Goal: Task Accomplishment & Management: Manage account settings

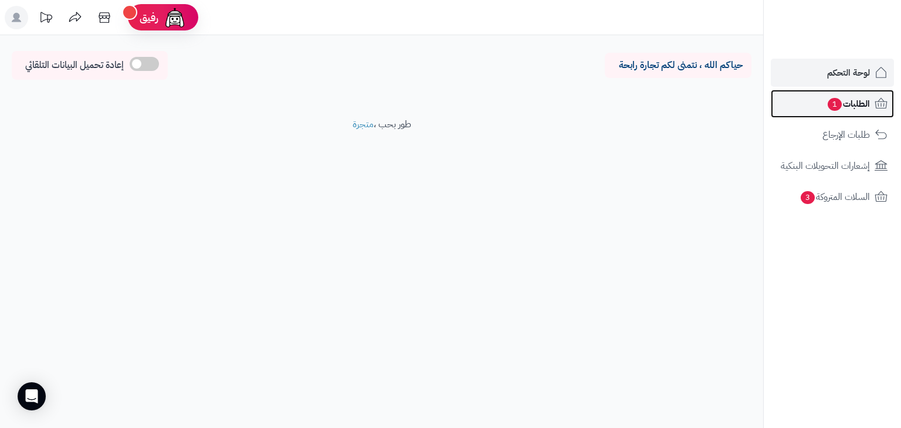
click at [844, 106] on span "الطلبات 1" at bounding box center [847, 104] width 43 height 16
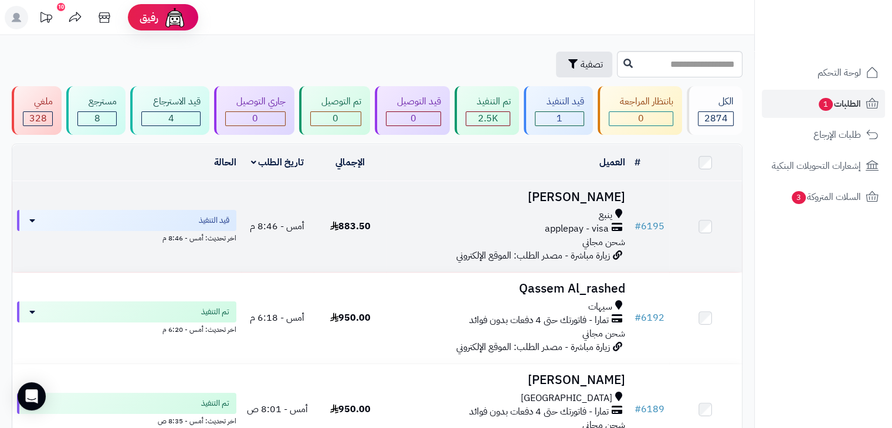
click at [588, 196] on h3 "[PERSON_NAME]" at bounding box center [507, 197] width 233 height 13
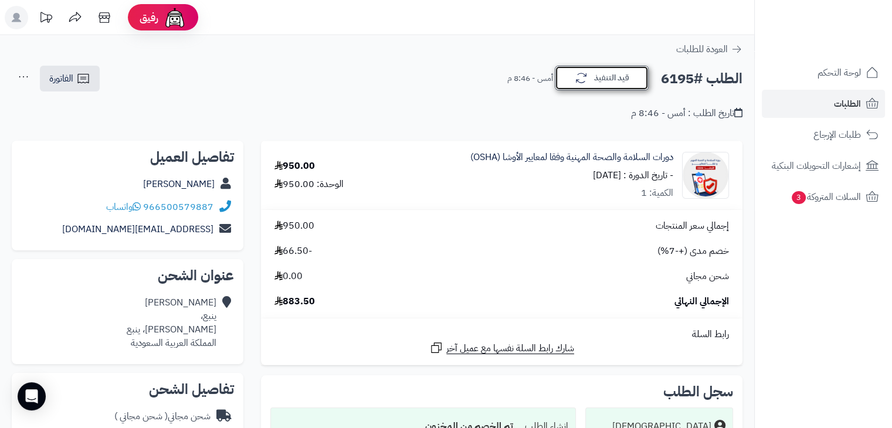
click at [613, 76] on button "قيد التنفيذ" at bounding box center [602, 78] width 94 height 25
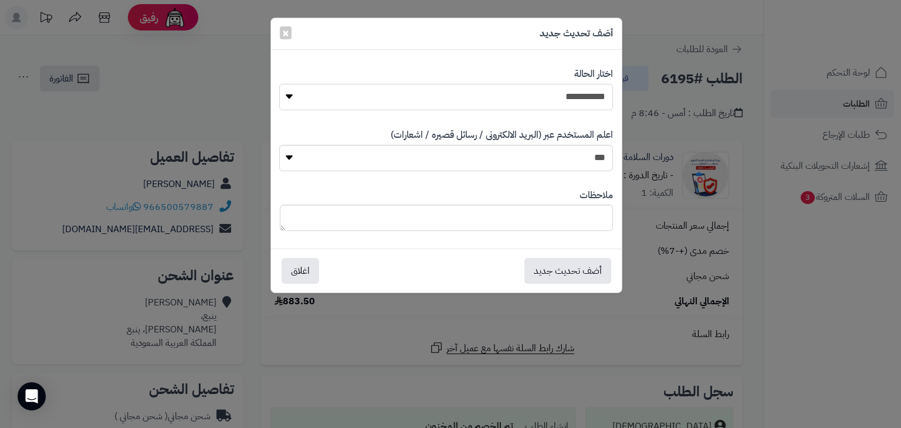
click at [582, 97] on select "**********" at bounding box center [445, 97] width 333 height 26
select select "*"
click at [279, 84] on select "**********" at bounding box center [445, 97] width 333 height 26
click at [588, 214] on textarea at bounding box center [446, 218] width 333 height 26
type textarea "*"
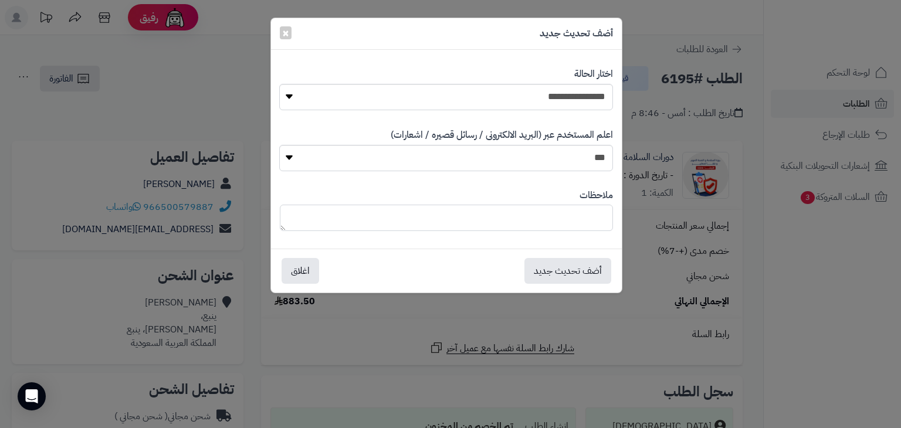
click at [588, 214] on textarea at bounding box center [446, 218] width 333 height 26
drag, startPoint x: 588, startPoint y: 214, endPoint x: 586, endPoint y: 223, distance: 9.5
click at [586, 222] on textarea at bounding box center [446, 218] width 333 height 26
click at [586, 223] on textarea at bounding box center [446, 218] width 333 height 26
type textarea "*"
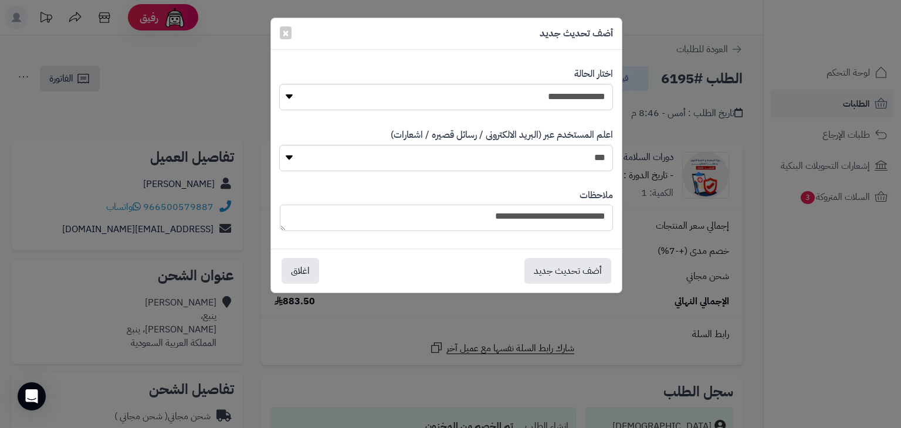
click at [586, 223] on textarea "**********" at bounding box center [446, 218] width 333 height 26
type textarea "**********"
click at [585, 273] on button "أضف تحديث جديد" at bounding box center [567, 270] width 87 height 26
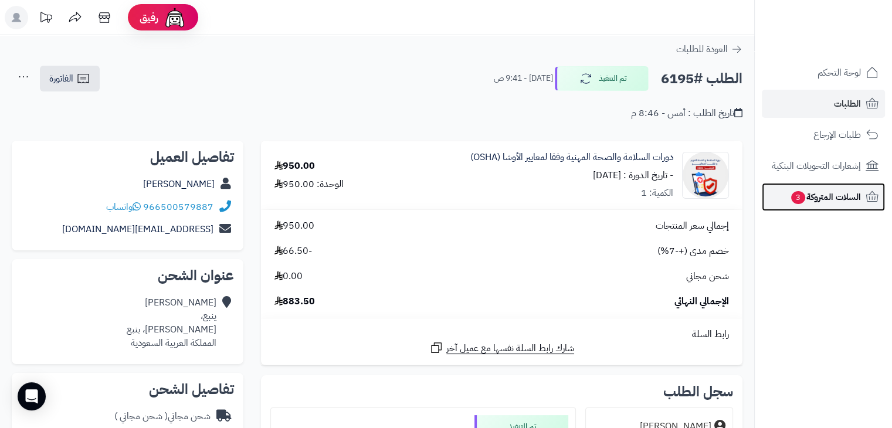
click at [836, 202] on span "السلات المتروكة 3" at bounding box center [825, 197] width 71 height 16
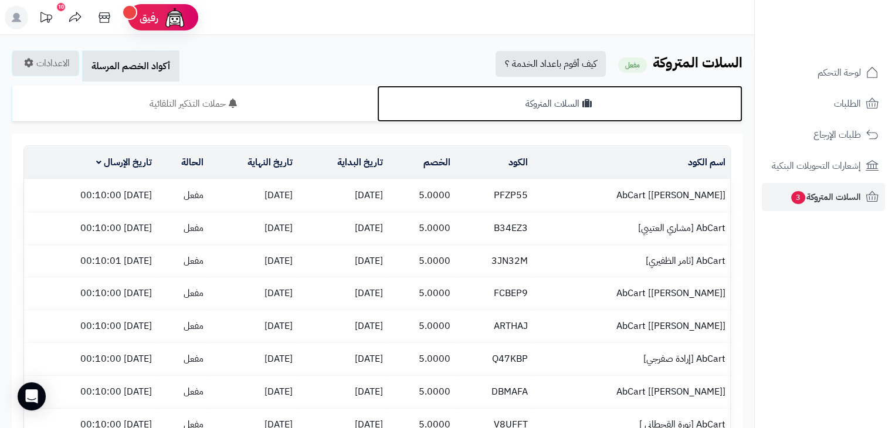
click at [555, 108] on link "السلات المتروكة" at bounding box center [559, 104] width 365 height 36
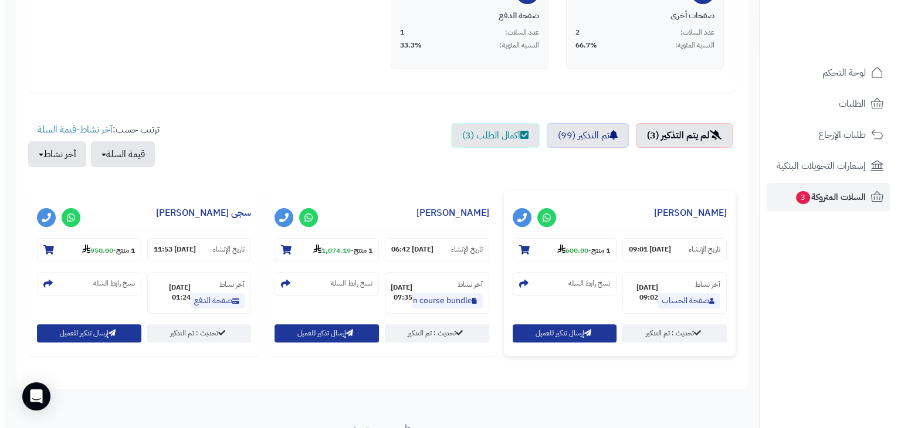
scroll to position [352, 0]
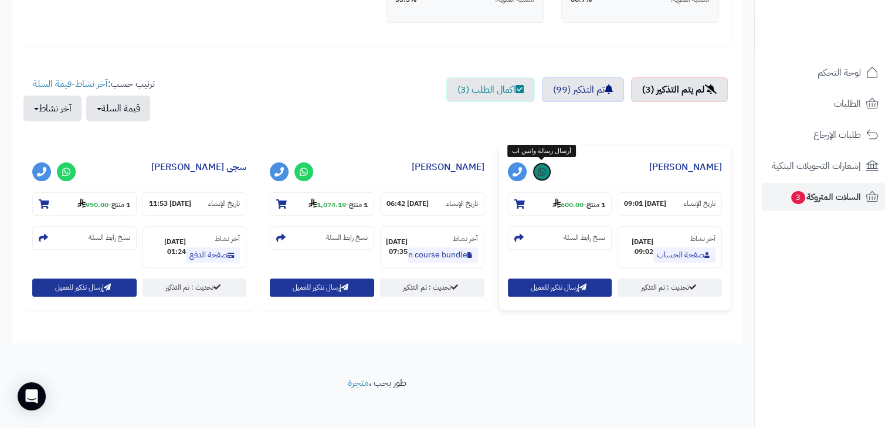
click at [548, 176] on link at bounding box center [541, 171] width 19 height 19
click at [574, 236] on small "نسخ رابط السلة" at bounding box center [585, 238] width 42 height 10
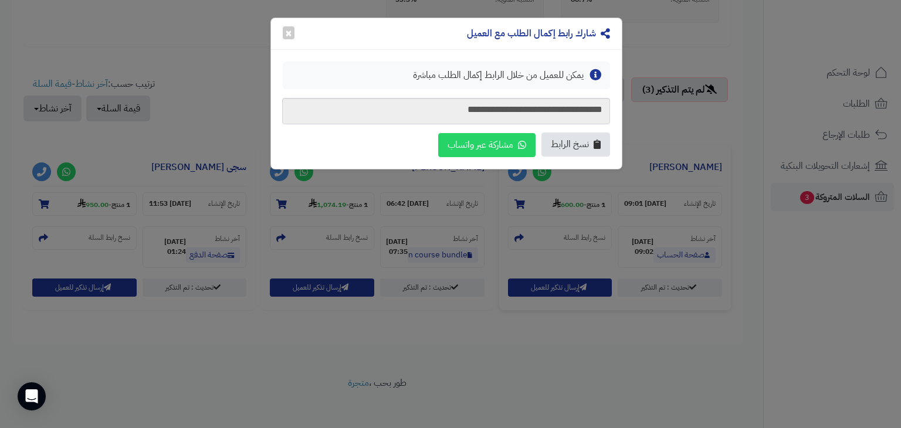
click at [579, 144] on span "نسخ الرابط" at bounding box center [570, 144] width 38 height 13
click at [289, 33] on button "×" at bounding box center [289, 32] width 12 height 13
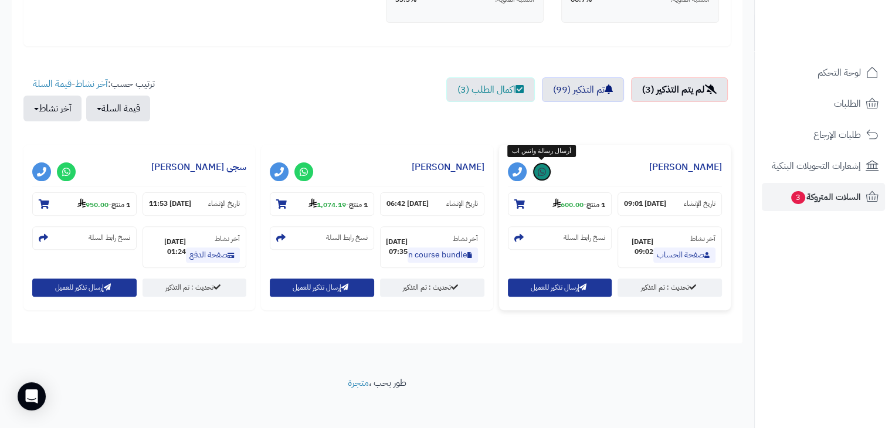
click at [547, 174] on link at bounding box center [541, 171] width 19 height 19
click at [594, 290] on button "إرسال تذكير للعميل" at bounding box center [560, 287] width 104 height 18
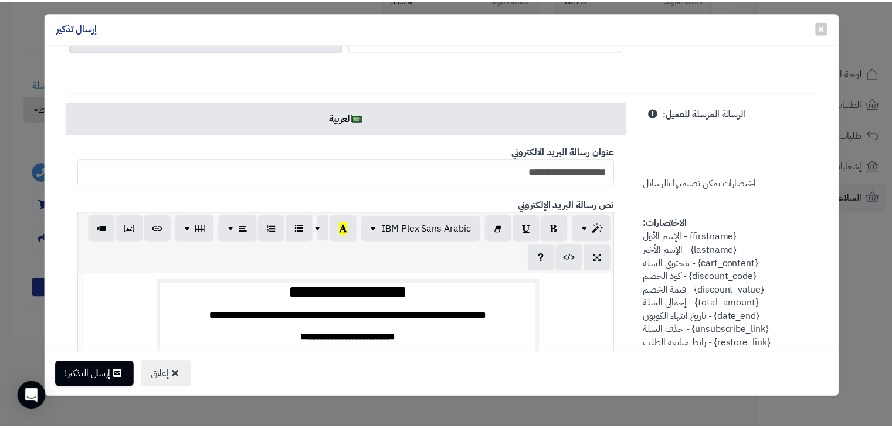
scroll to position [235, 0]
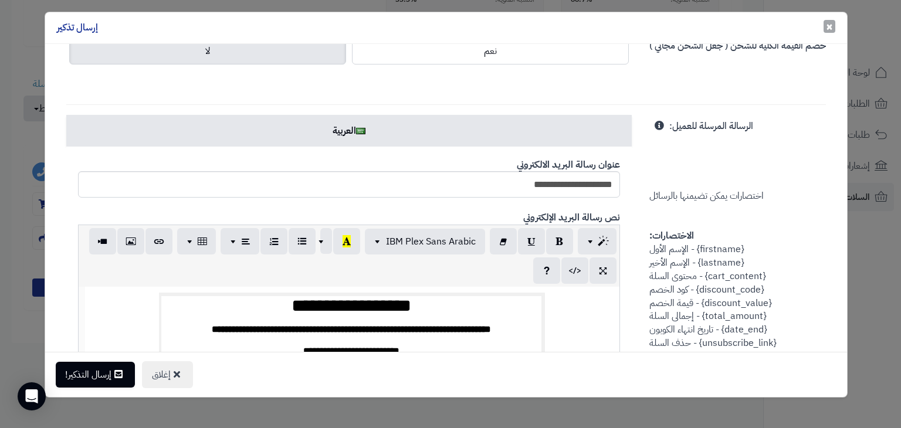
click at [823, 26] on button "× إغلاق" at bounding box center [829, 26] width 12 height 13
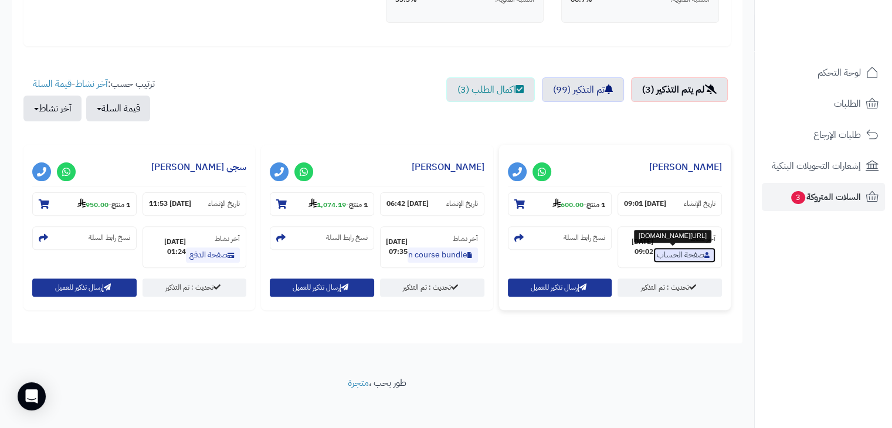
click at [672, 254] on link "صفحة الحساب" at bounding box center [684, 254] width 62 height 15
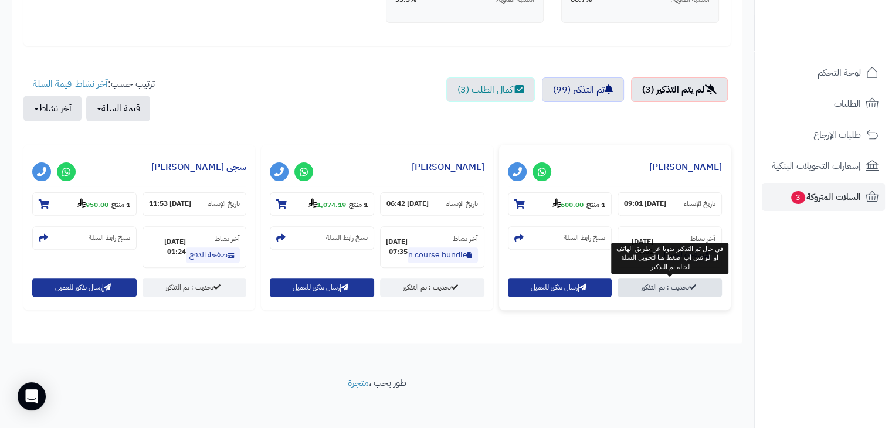
click at [661, 287] on link "تحديث : تم التذكير" at bounding box center [669, 288] width 104 height 18
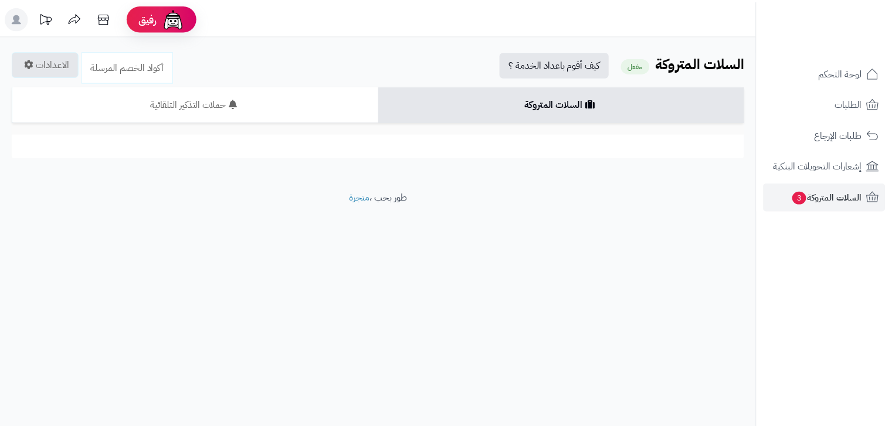
scroll to position [352, 0]
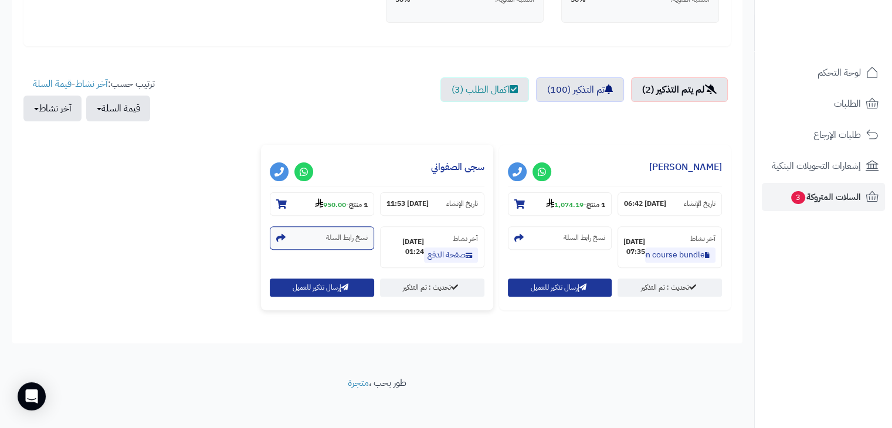
click at [357, 237] on small "نسخ رابط السلة" at bounding box center [347, 238] width 42 height 10
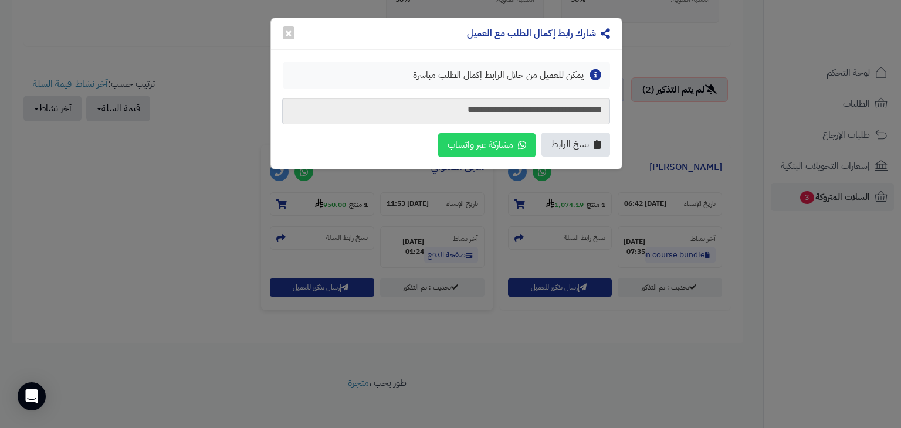
click at [575, 147] on span "نسخ الرابط" at bounding box center [570, 144] width 38 height 13
click at [446, 253] on div "**********" at bounding box center [450, 214] width 901 height 428
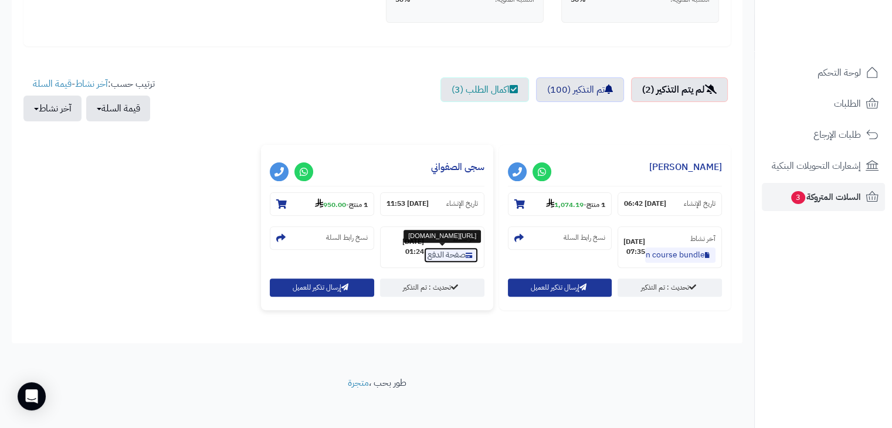
click at [446, 253] on link "صفحة الدفع" at bounding box center [451, 254] width 54 height 15
